Goal: Navigation & Orientation: Find specific page/section

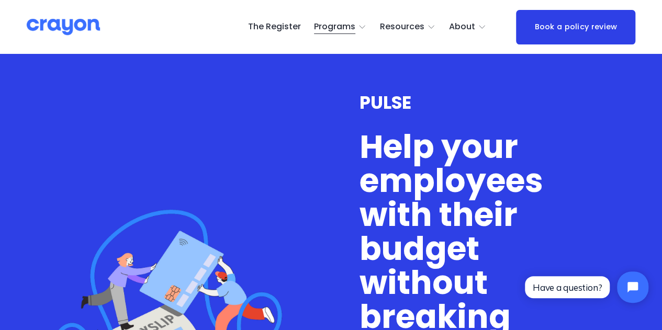
click at [276, 29] on link "The Register" at bounding box center [274, 27] width 53 height 17
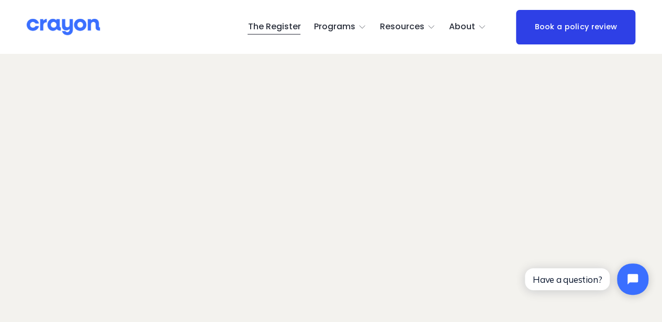
click at [0, 0] on span "Pulse: Annual Financial Health Check" at bounding box center [0, 0] width 0 height 0
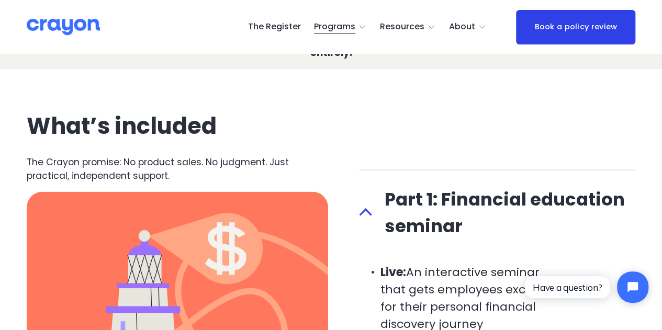
scroll to position [1152, 0]
